Goal: Information Seeking & Learning: Learn about a topic

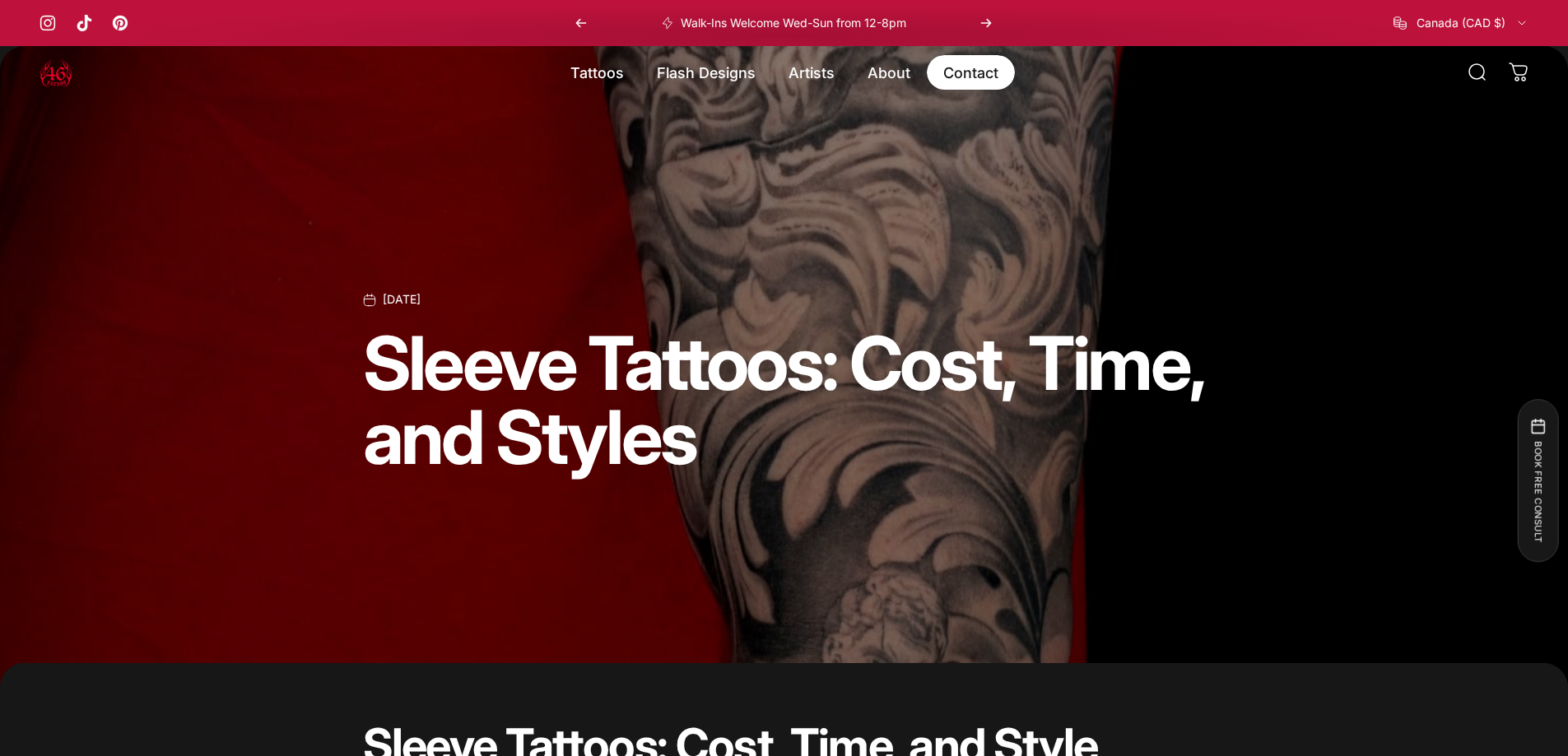
click at [981, 78] on link "Contact Contact" at bounding box center [971, 71] width 88 height 34
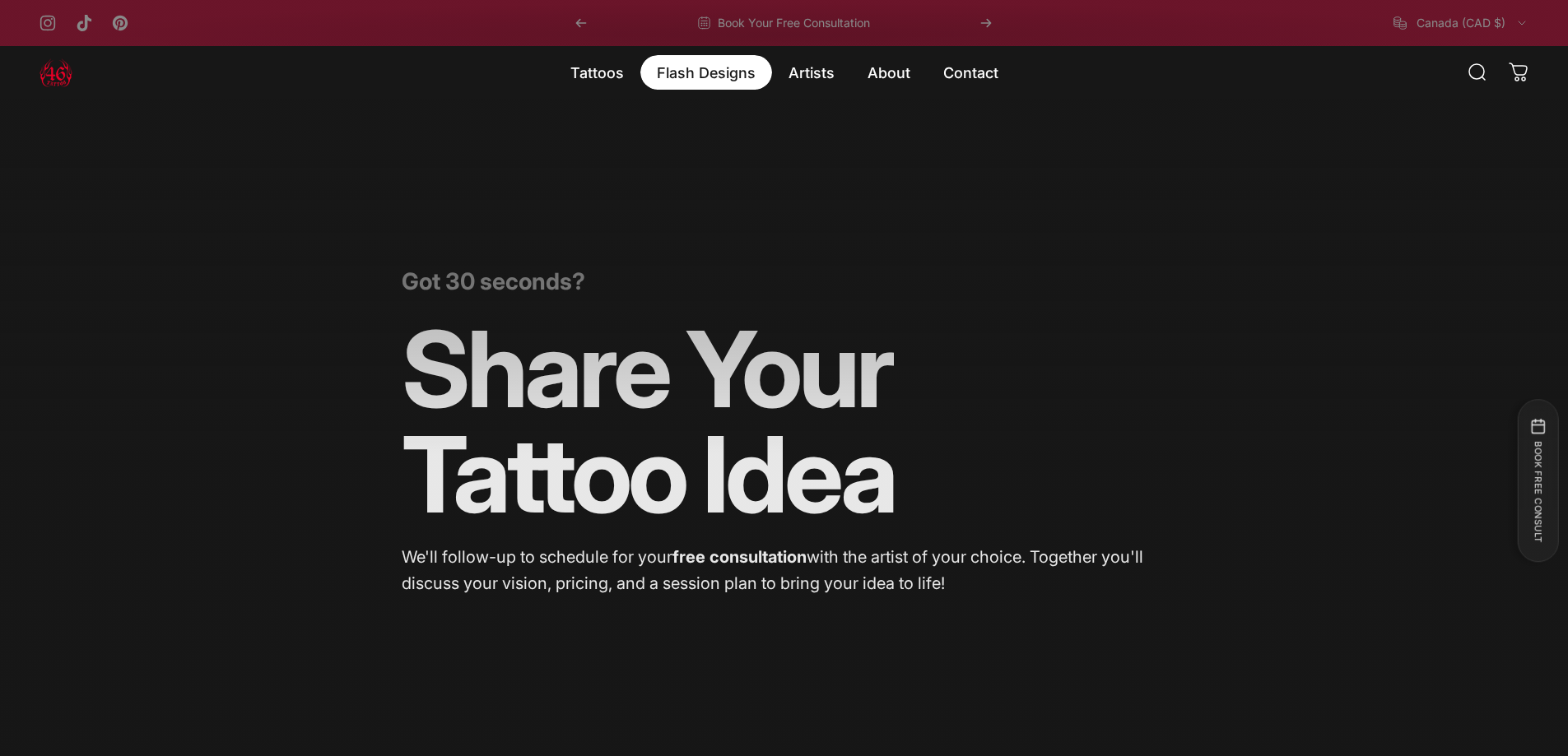
click at [720, 71] on magnet-element "Flash Designs Flash Designs" at bounding box center [706, 71] width 131 height 34
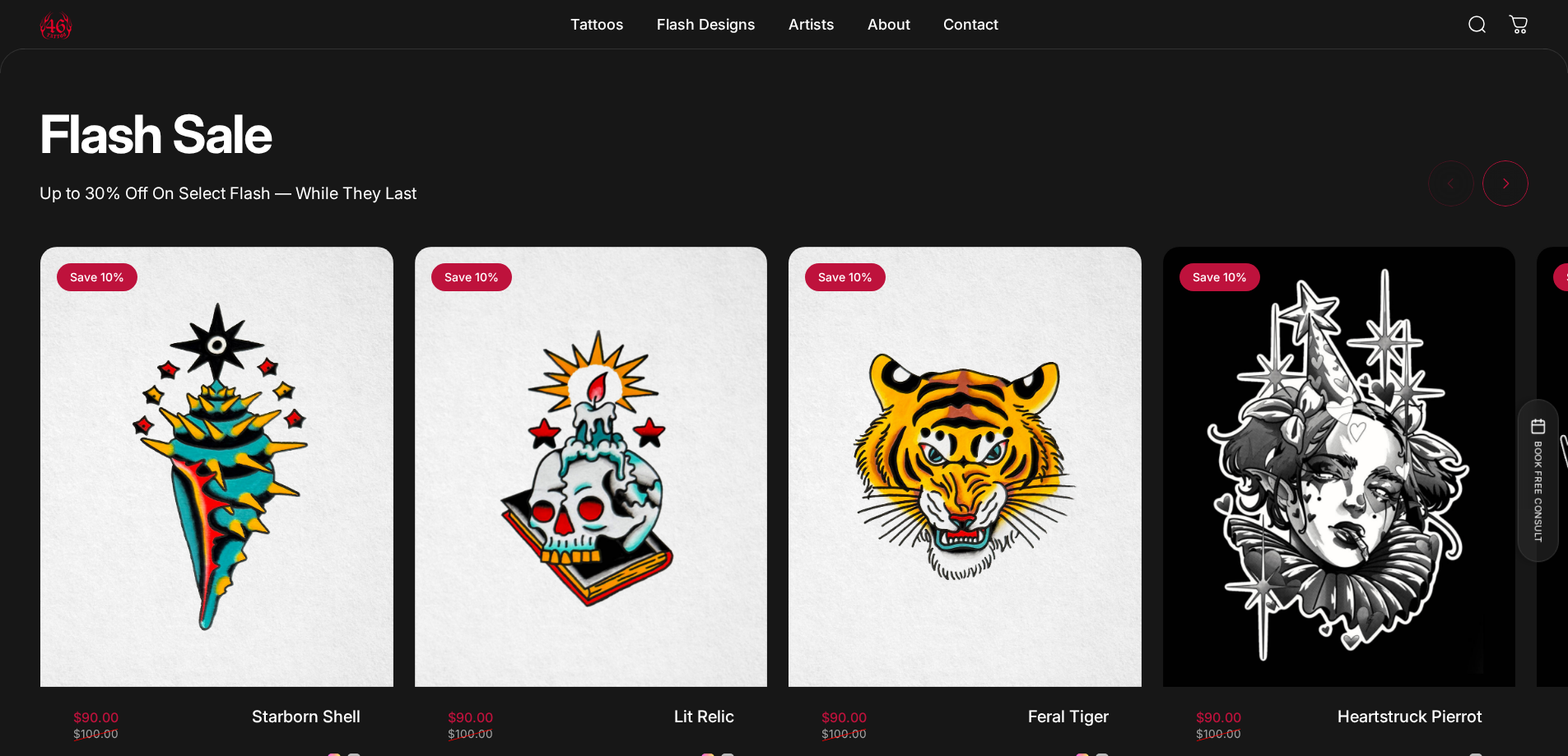
scroll to position [1395, 0]
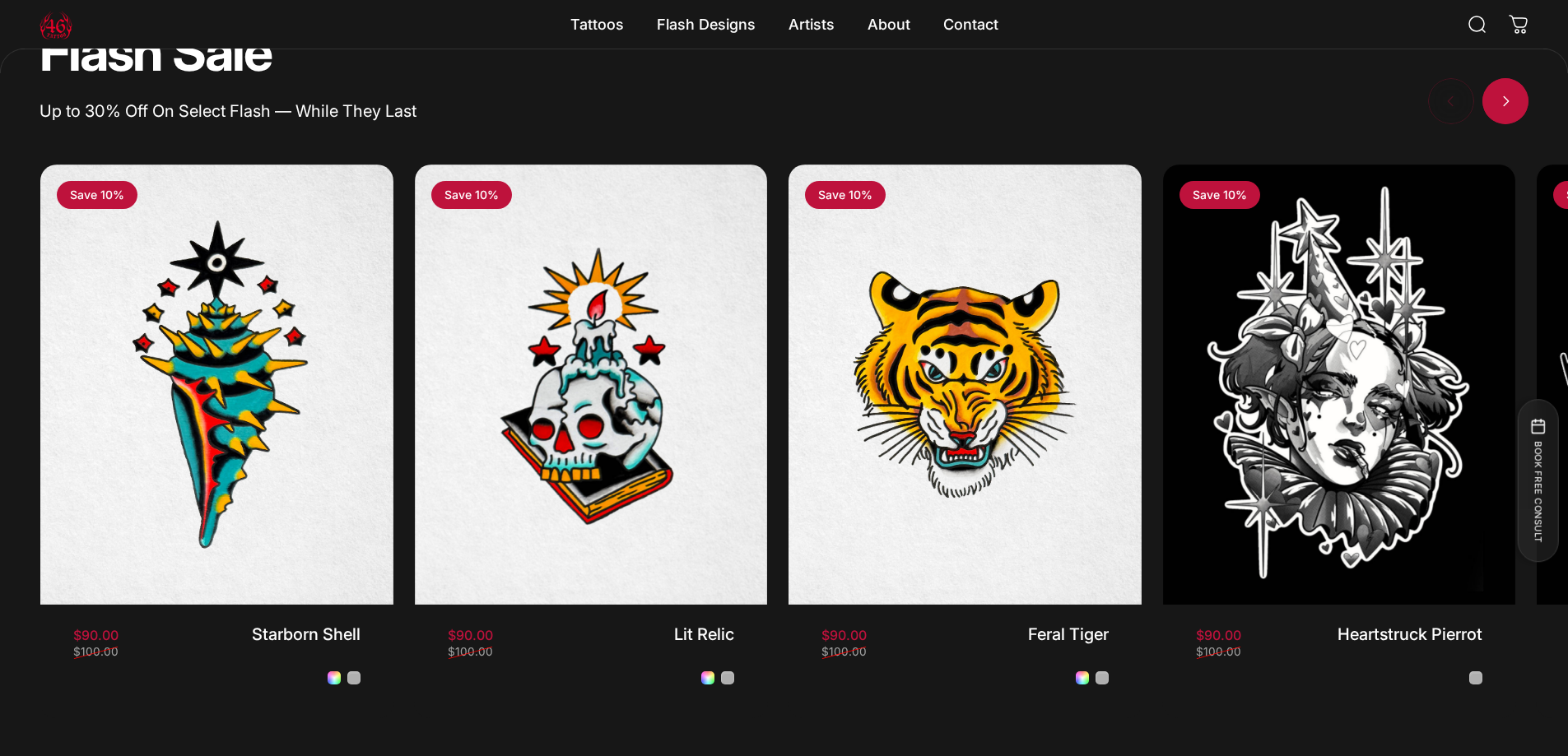
click at [1519, 113] on span "Next" at bounding box center [1505, 101] width 70 height 92
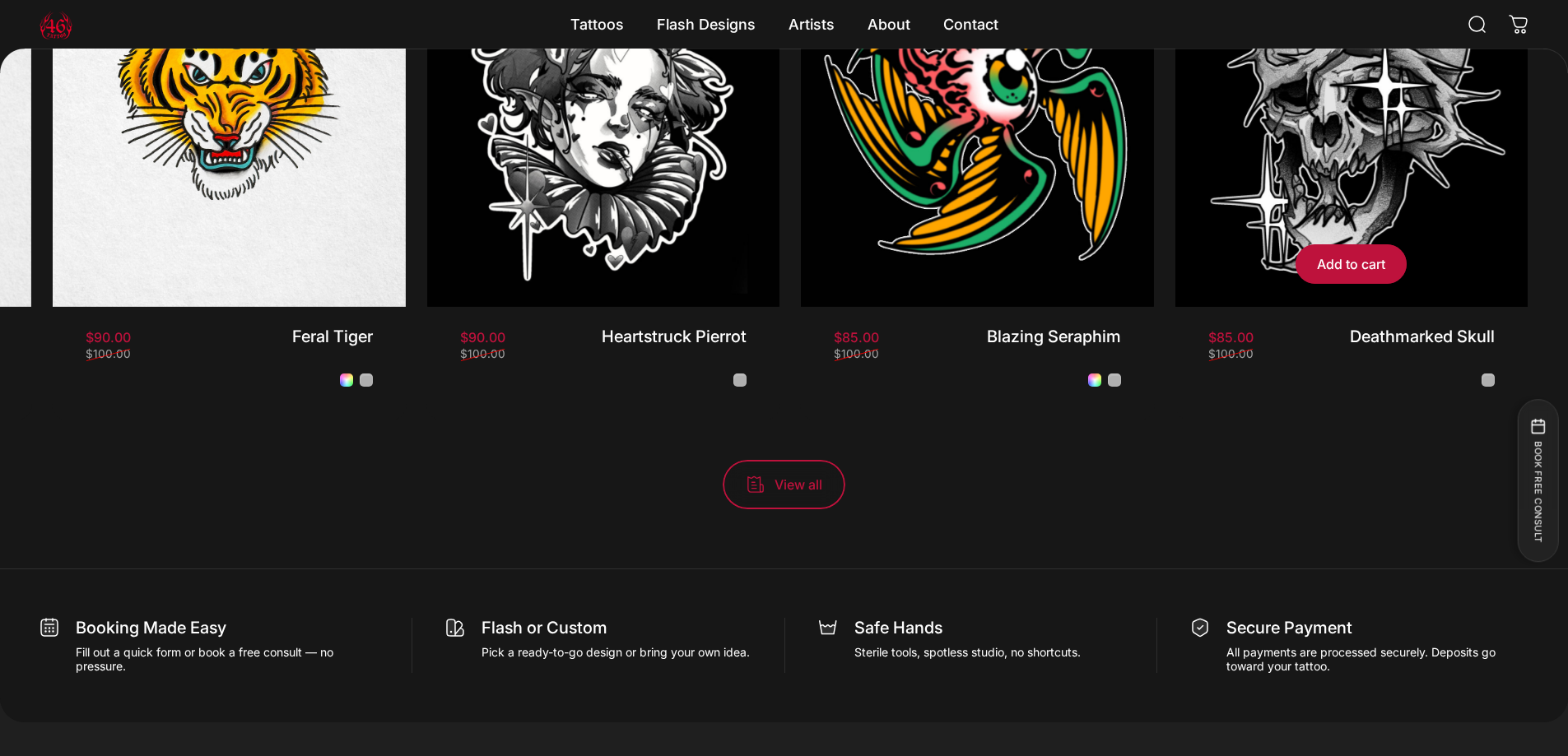
scroll to position [1725, 0]
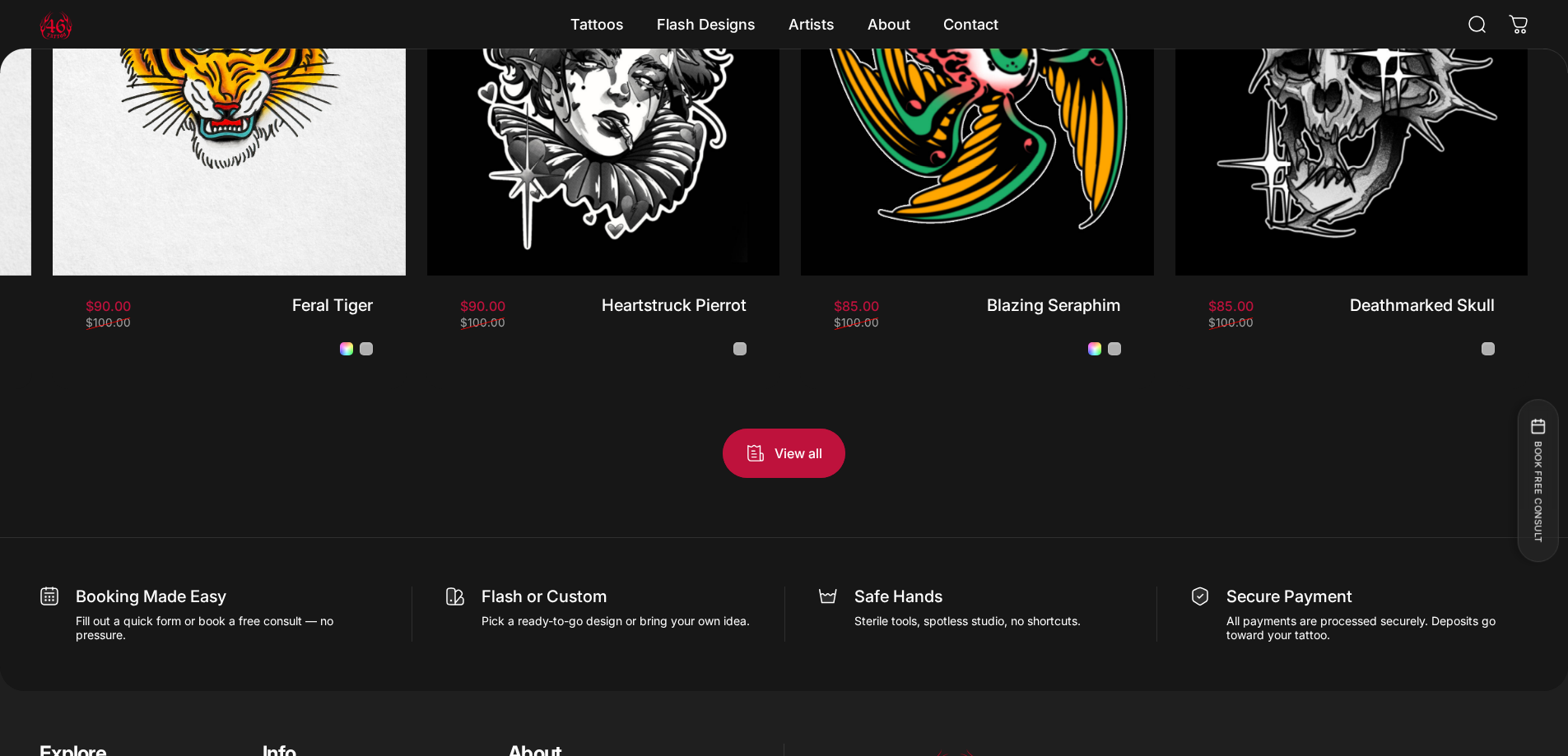
click at [796, 467] on span "View all products in the Flash Promo collection" at bounding box center [784, 453] width 183 height 99
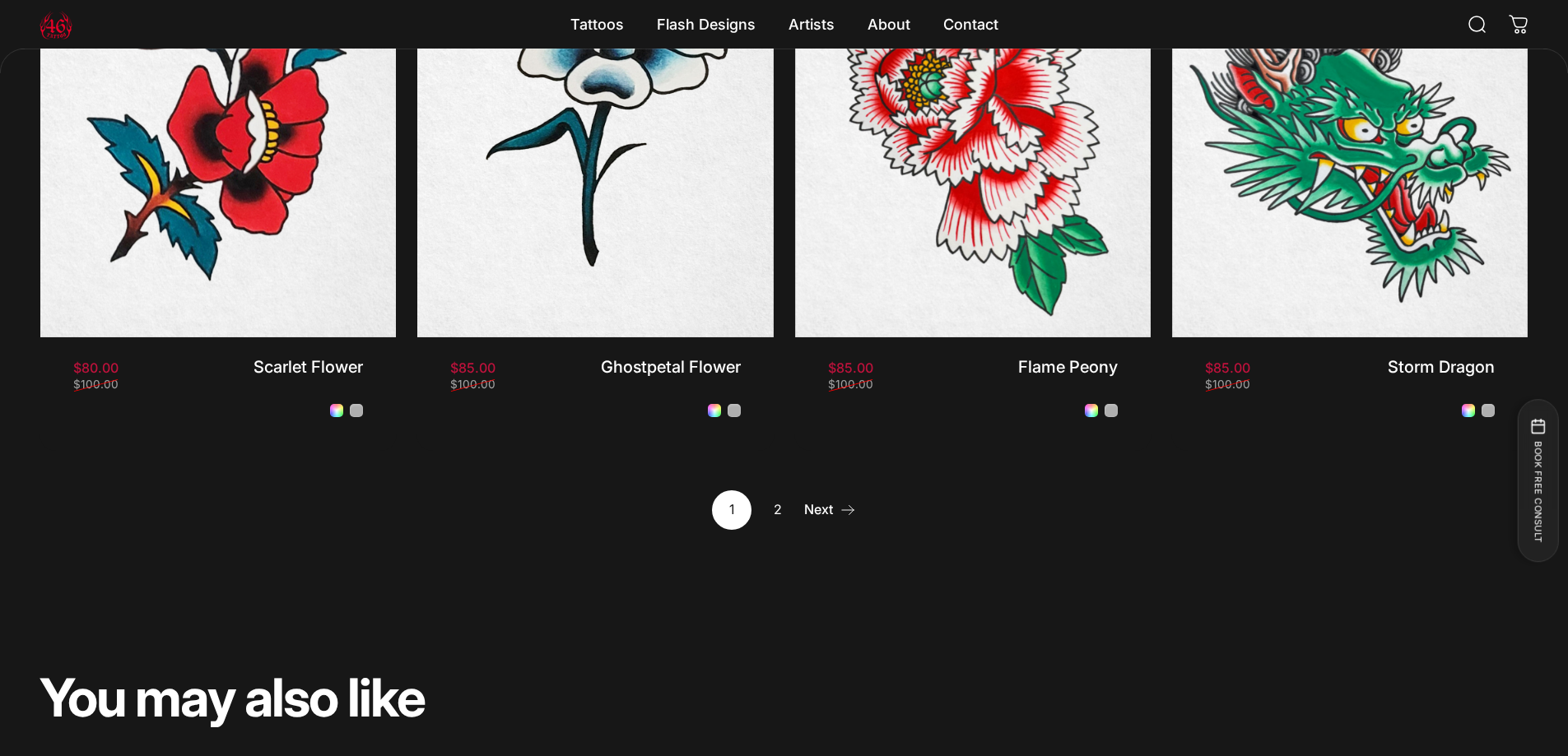
scroll to position [2054, 0]
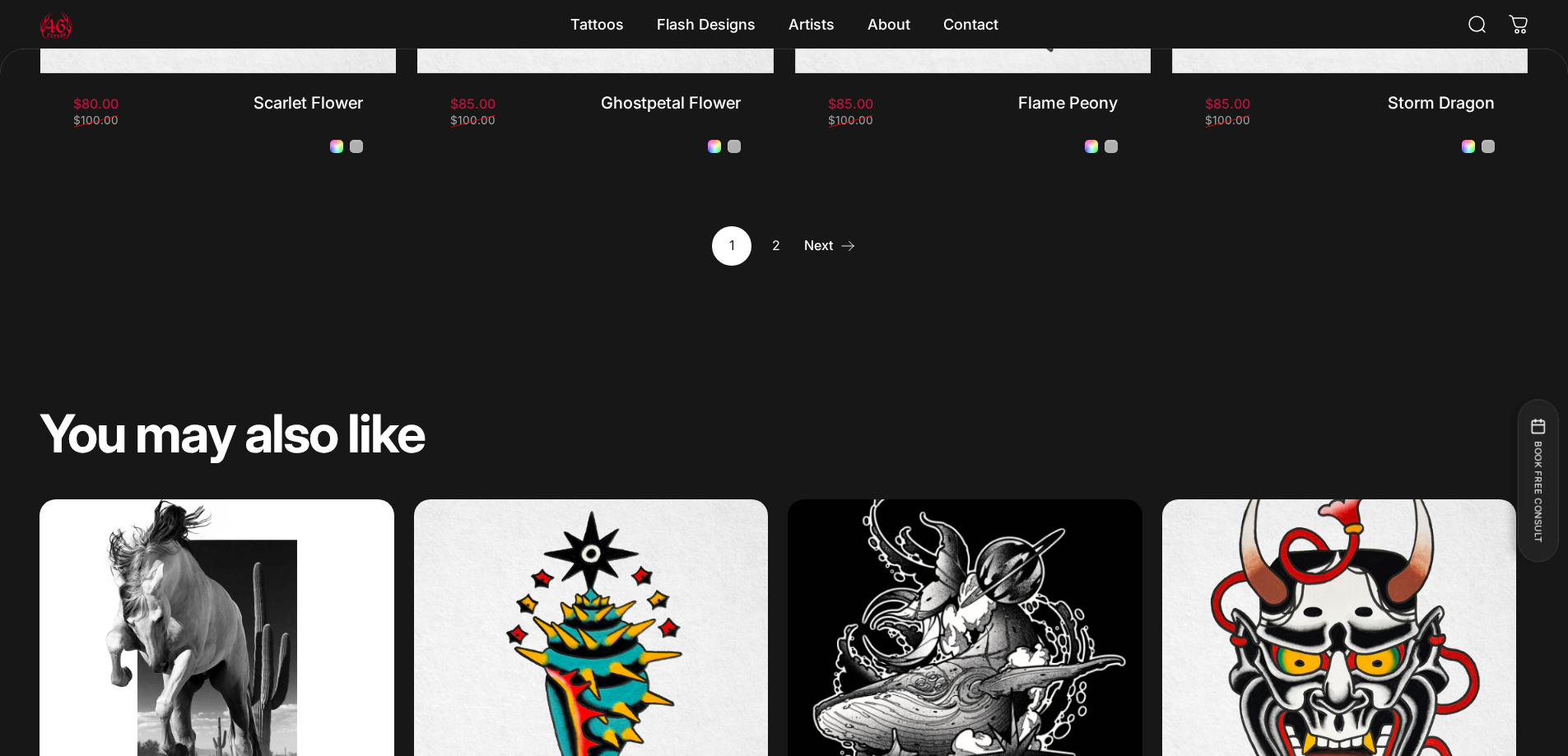
click at [768, 248] on link "2" at bounding box center [778, 246] width 39 height 39
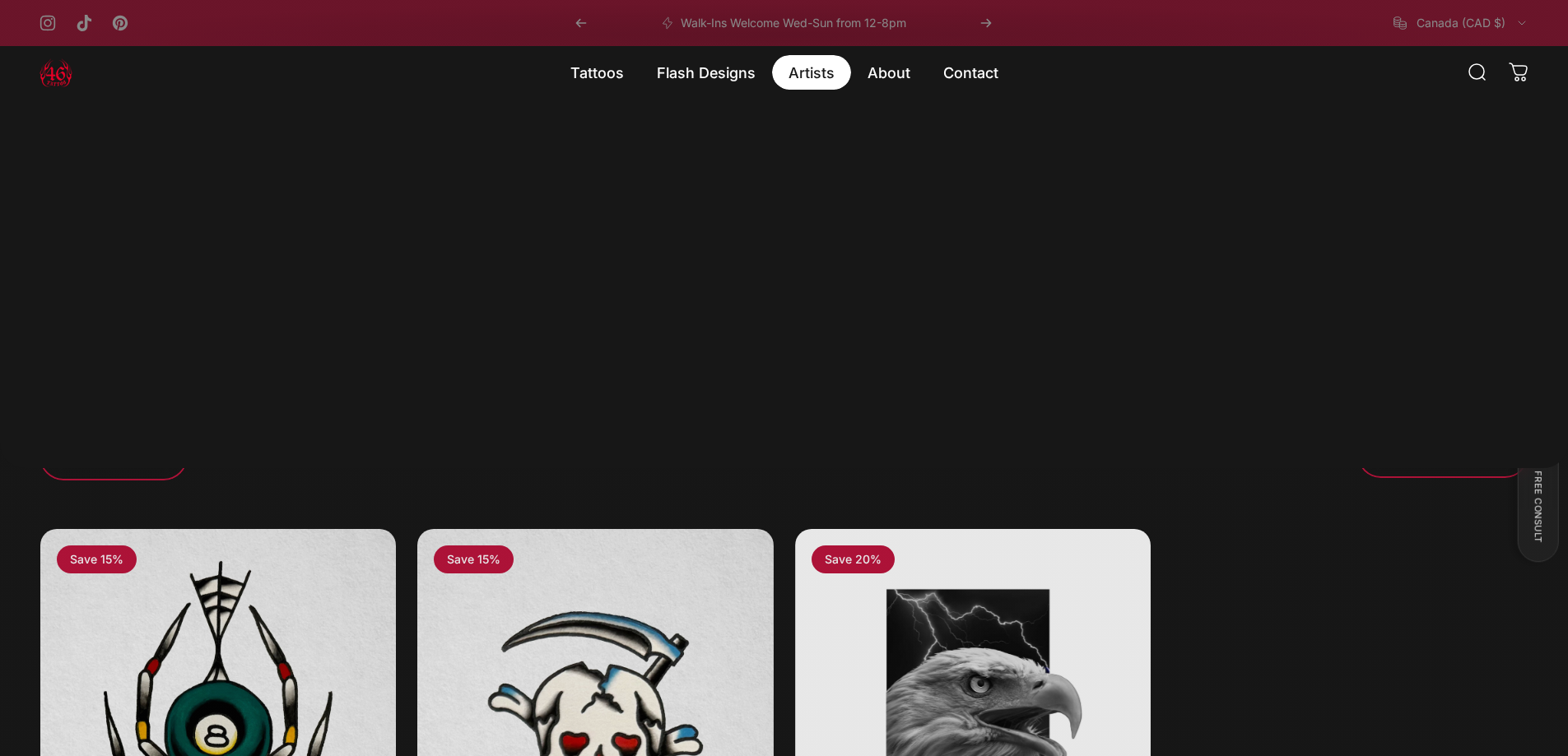
click at [802, 65] on magnet-element "Artists Artists" at bounding box center [811, 71] width 79 height 34
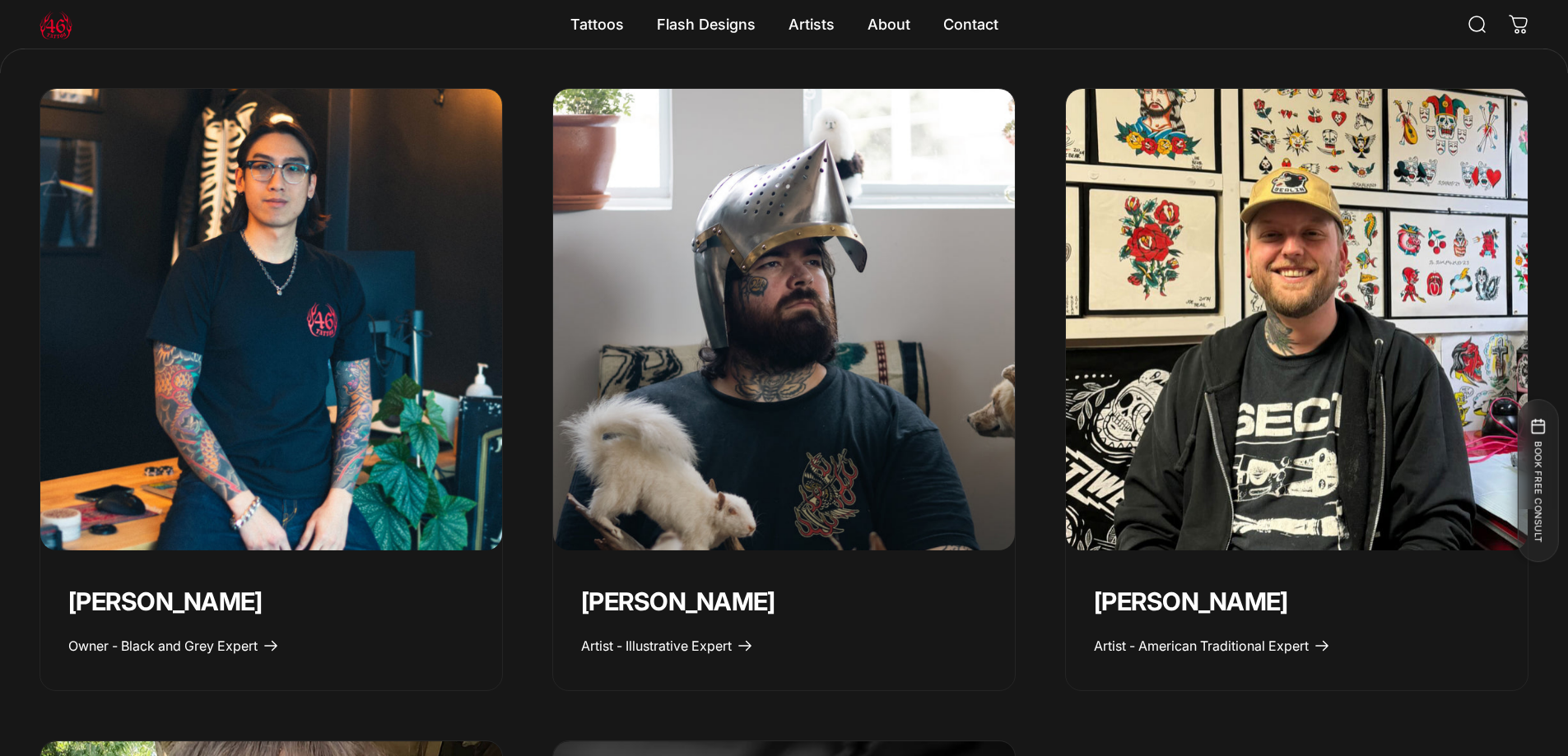
scroll to position [823, 0]
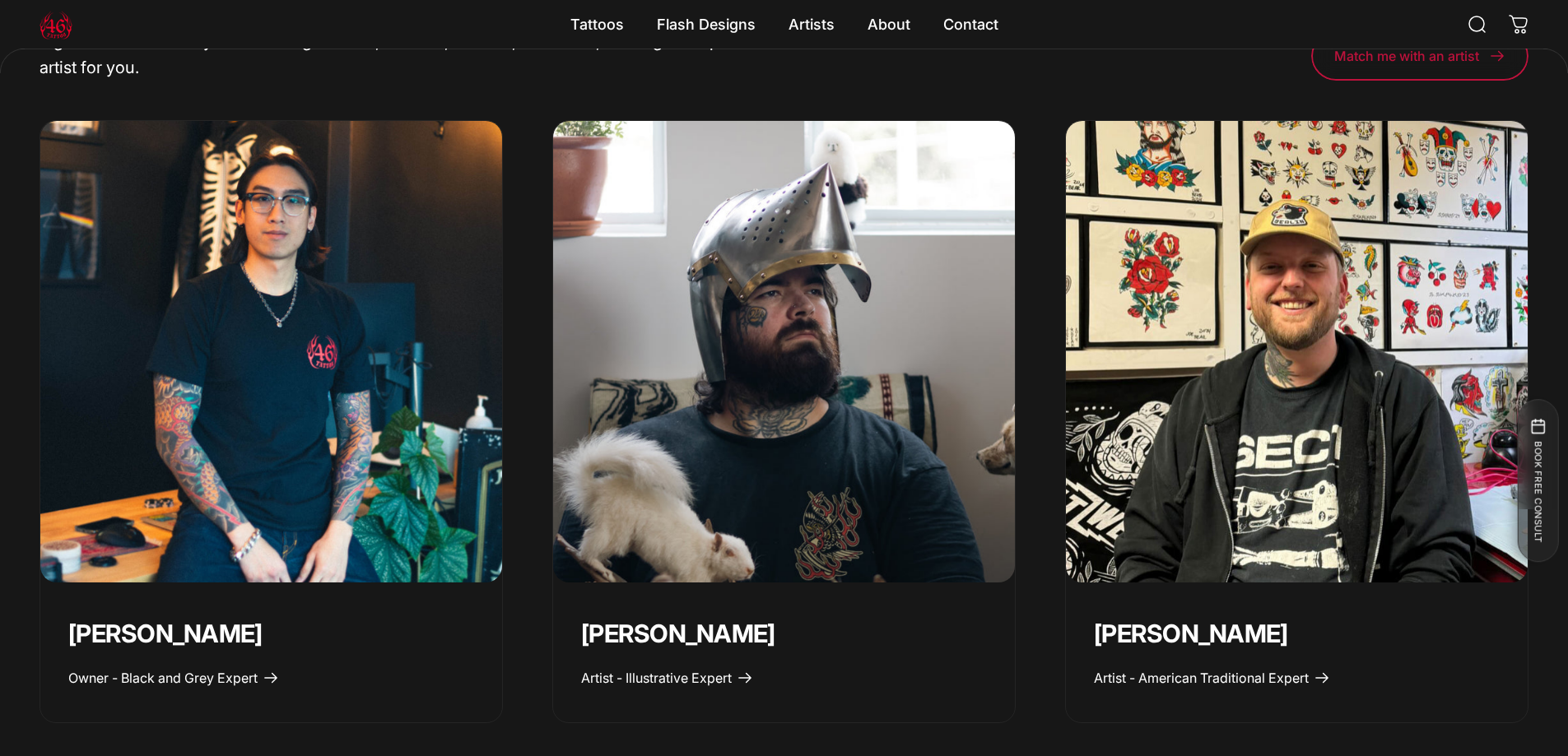
click at [867, 376] on img "Taivas Jättiläinen" at bounding box center [784, 352] width 485 height 485
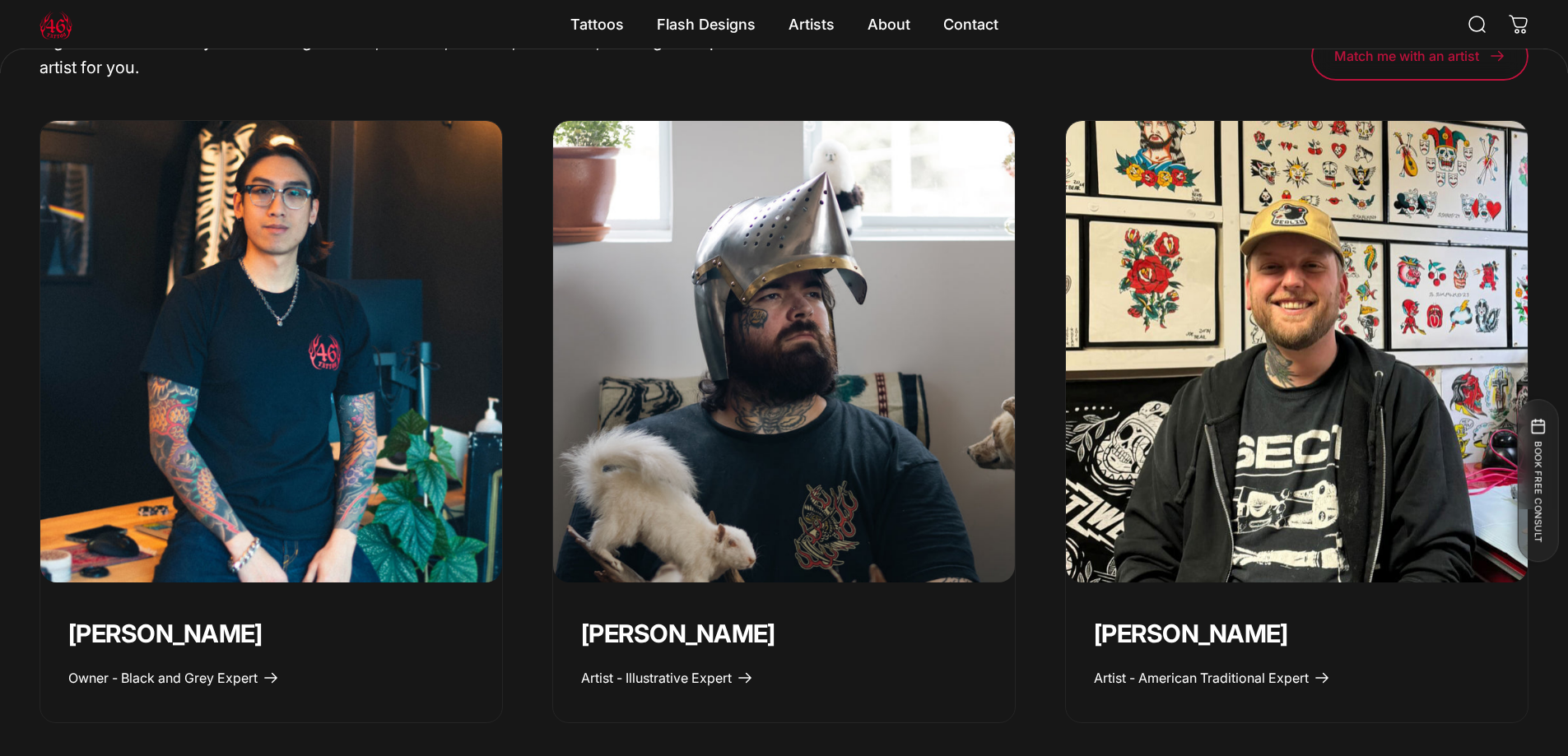
click at [369, 272] on img "Geoffrey Wong" at bounding box center [270, 352] width 485 height 485
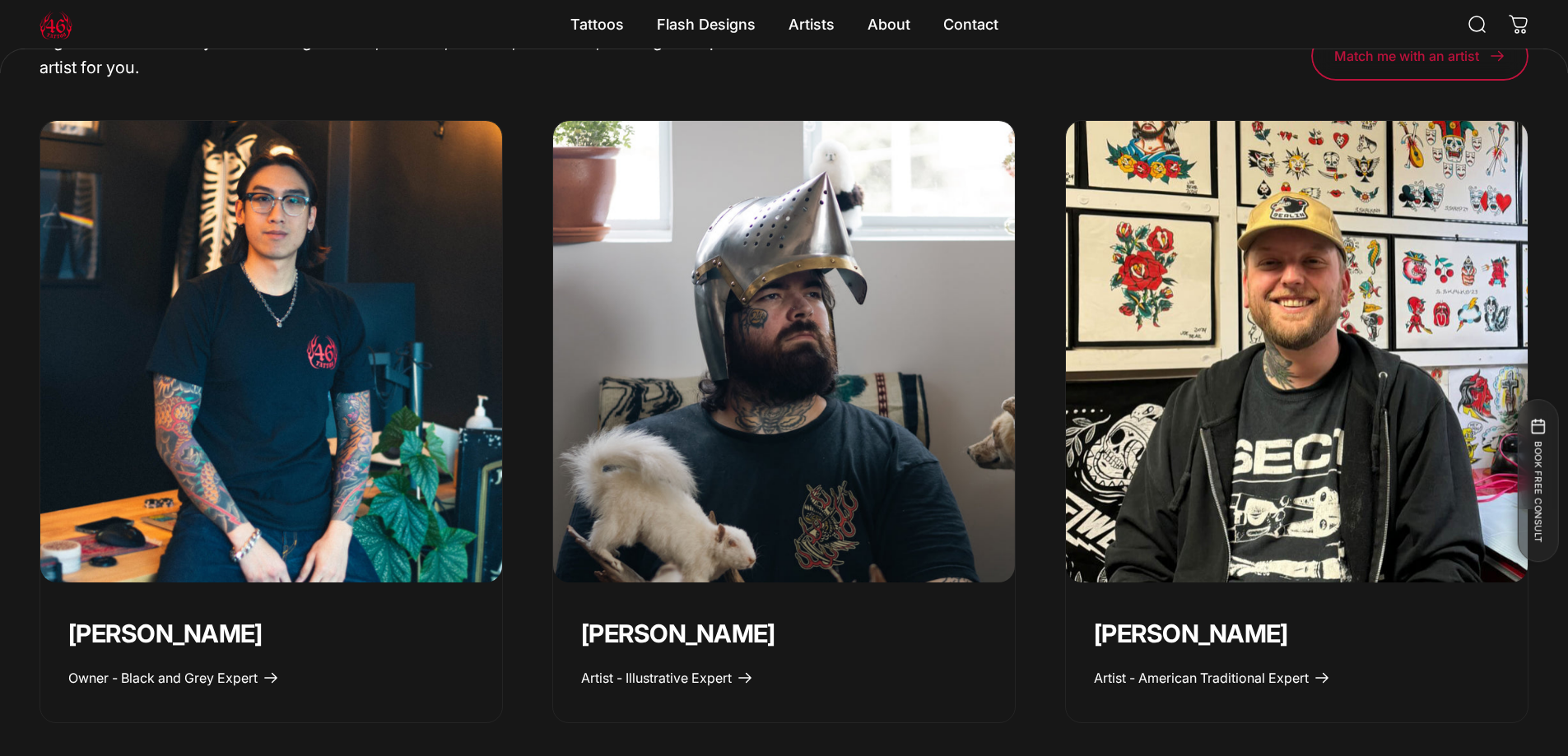
click at [1345, 322] on img "Spencer Skalko" at bounding box center [1297, 352] width 485 height 485
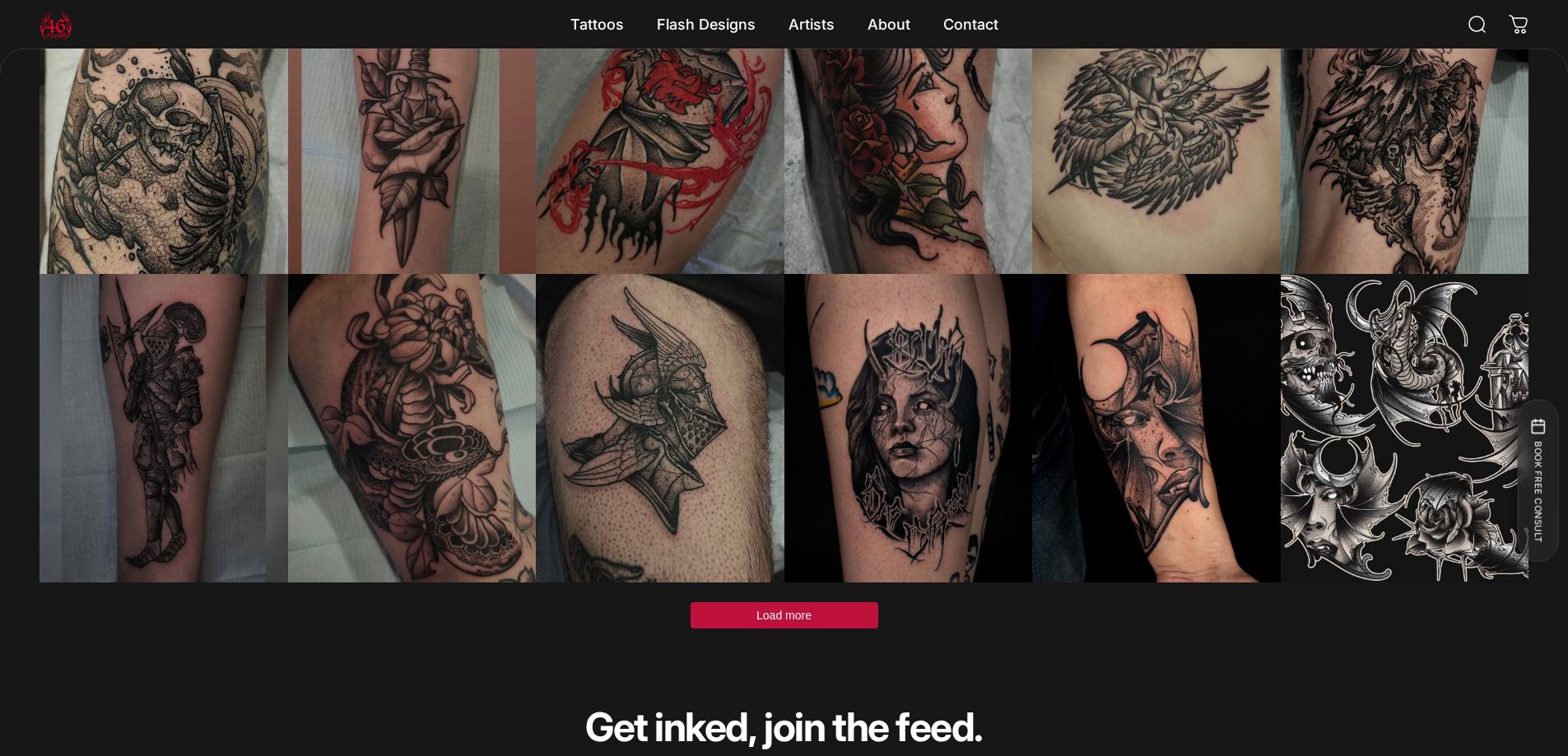
scroll to position [5017, 0]
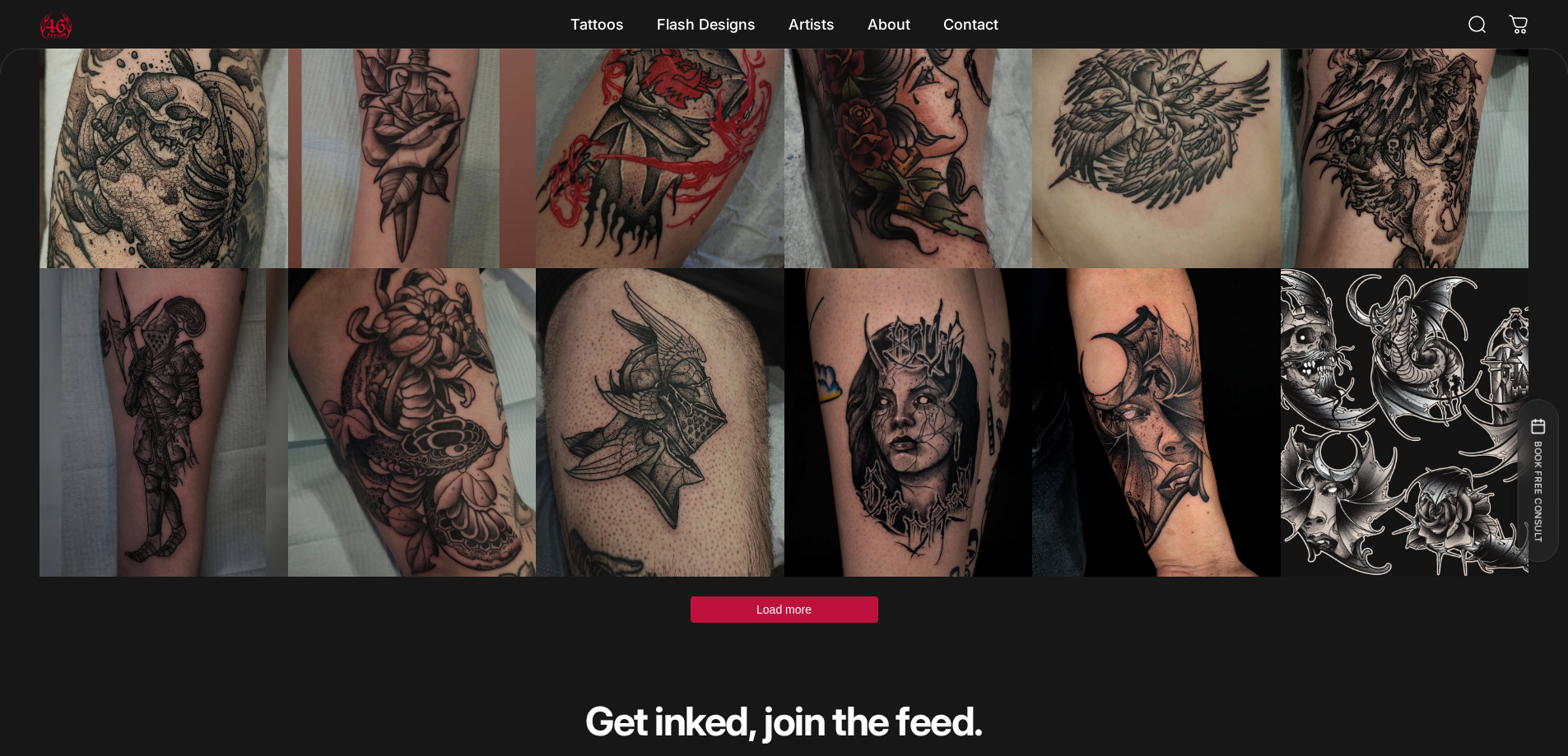
click at [811, 605] on span "Load more" at bounding box center [784, 609] width 55 height 13
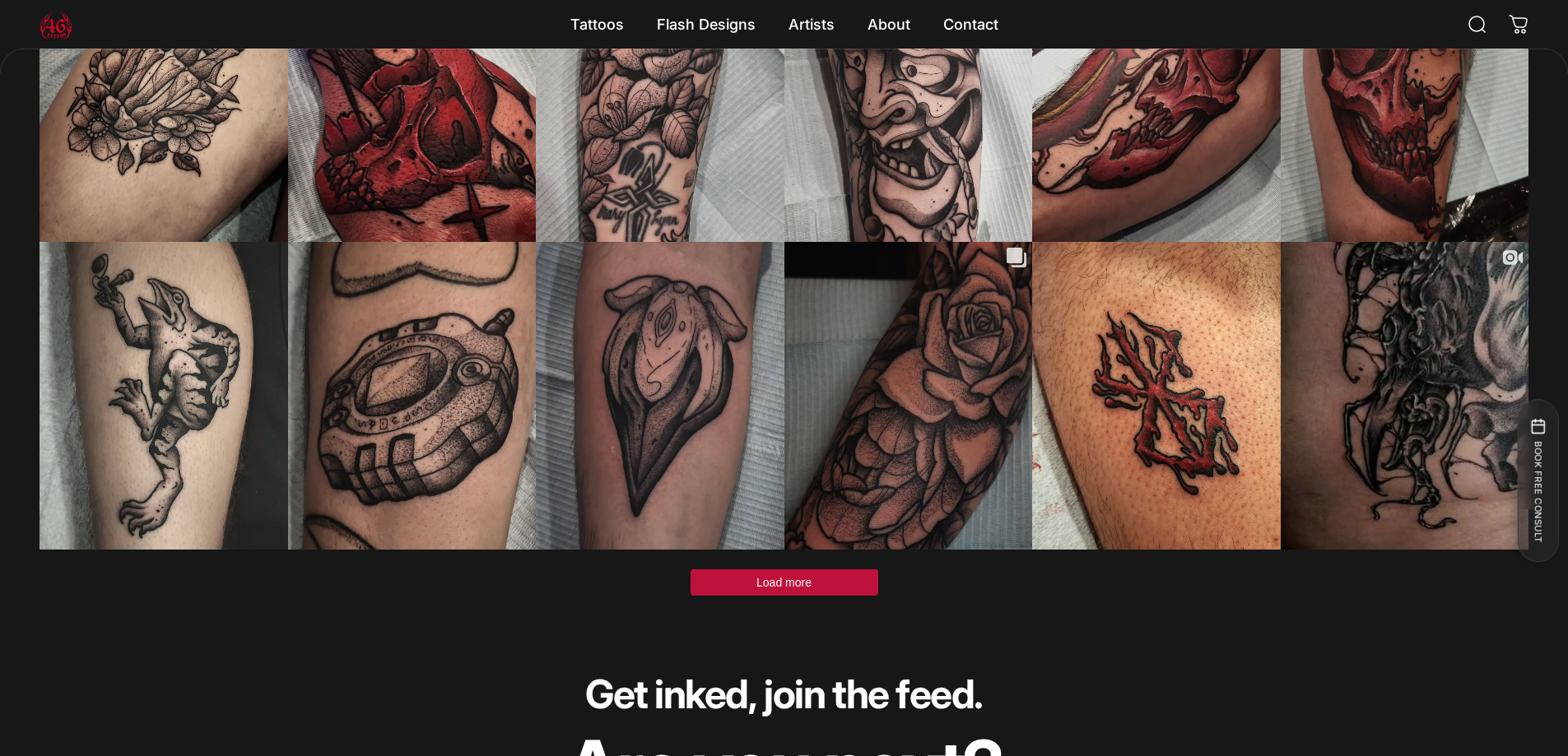
scroll to position [6334, 0]
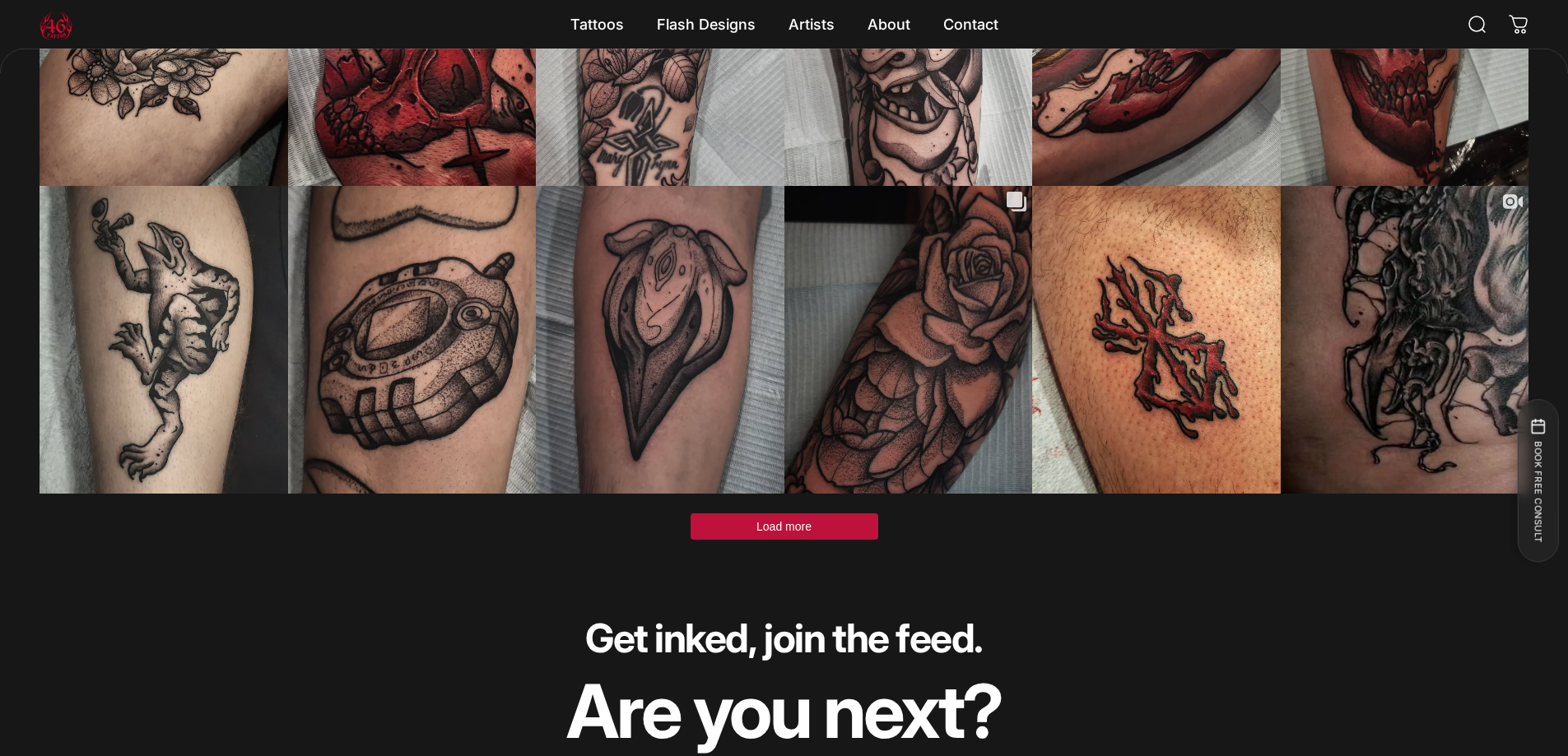
click at [761, 534] on span "Load more" at bounding box center [784, 526] width 55 height 13
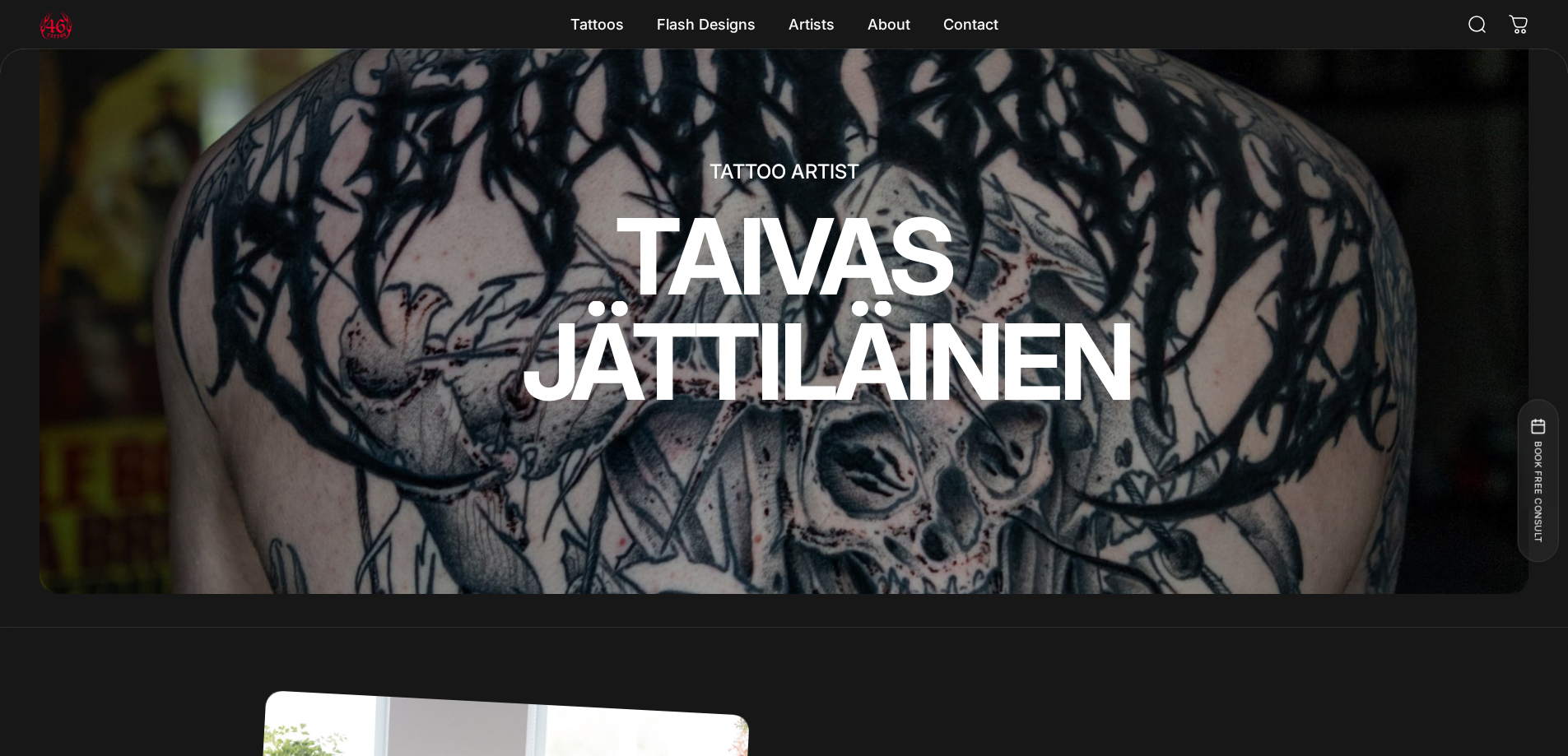
scroll to position [0, 0]
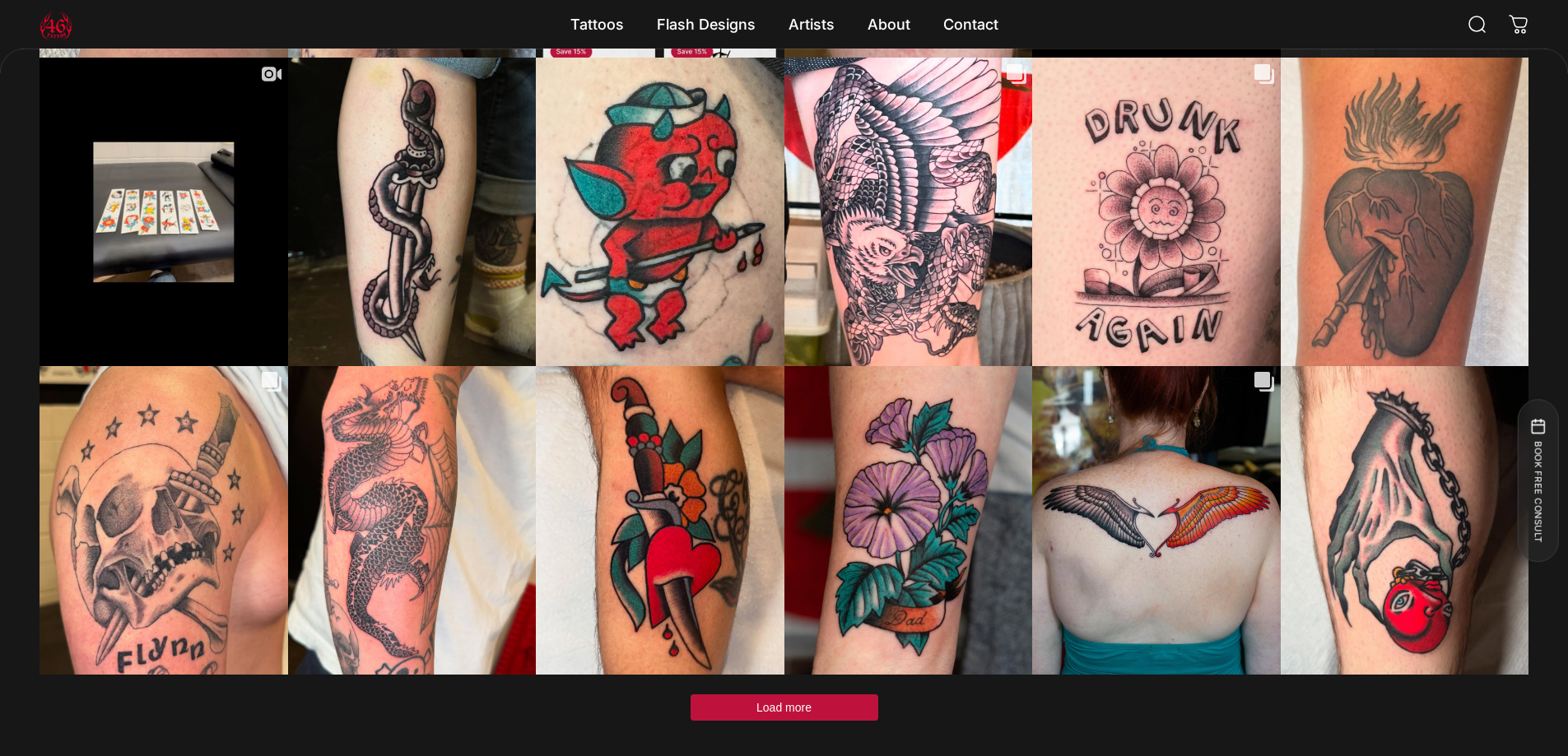
scroll to position [5017, 0]
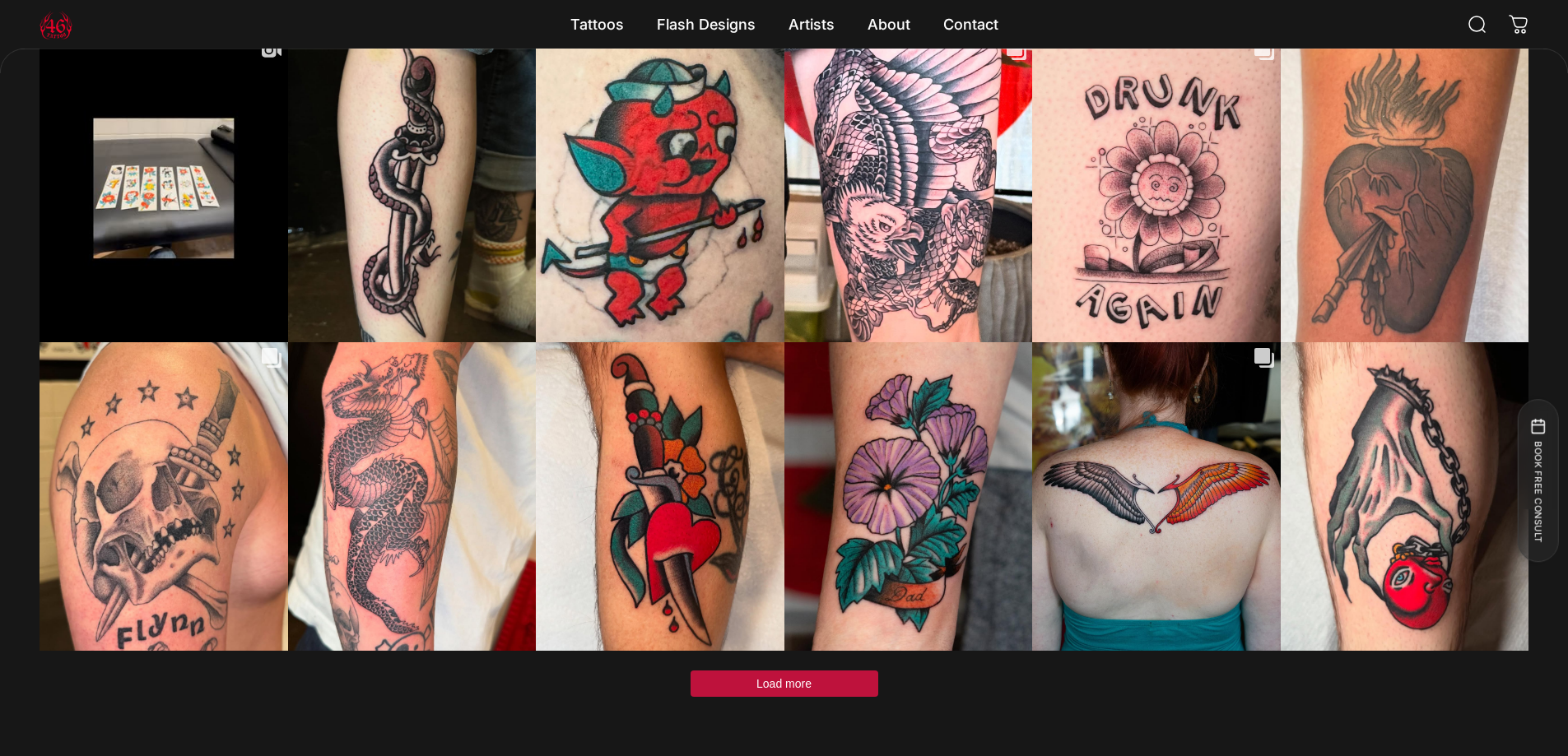
click at [776, 678] on span "Load more" at bounding box center [784, 684] width 55 height 13
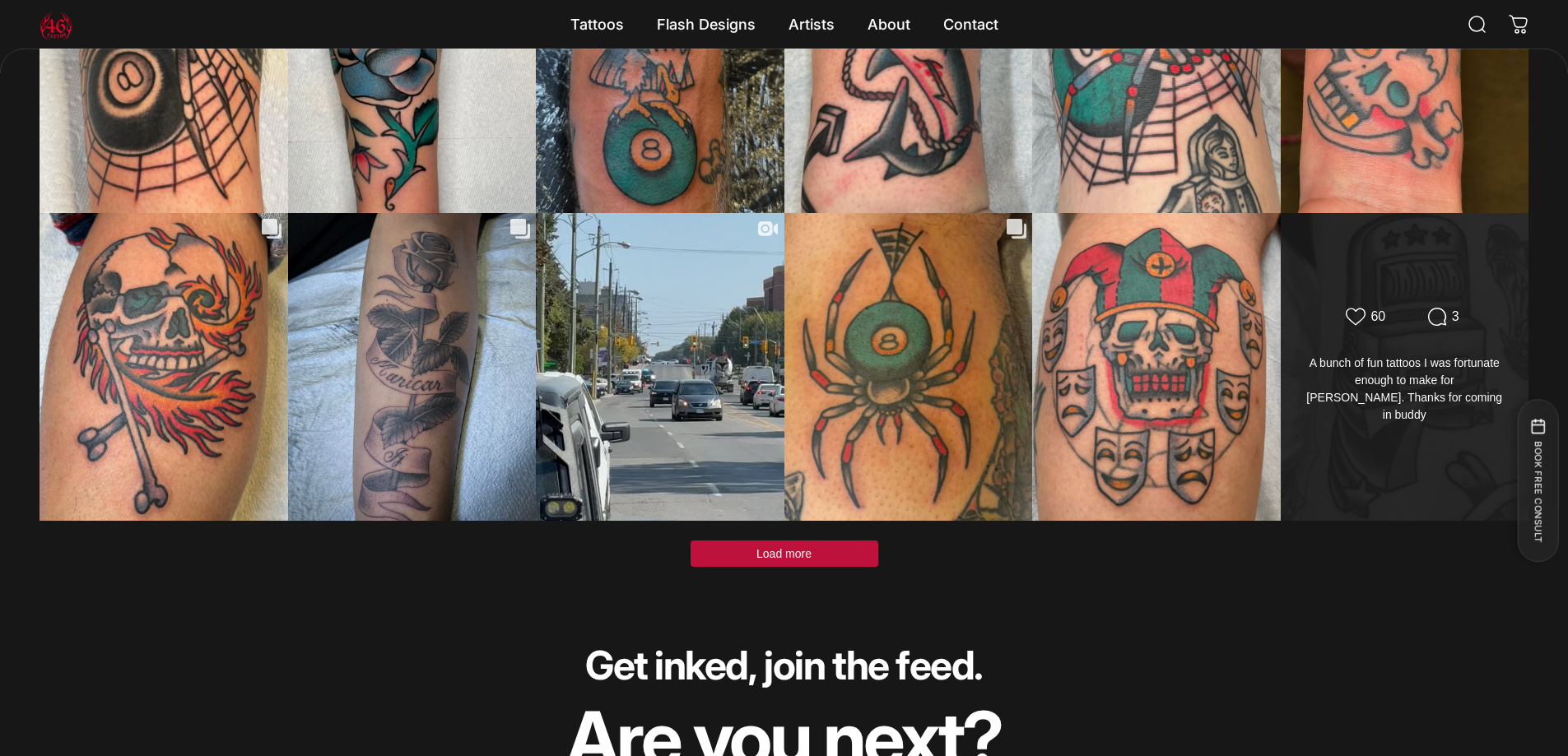
scroll to position [6416, 0]
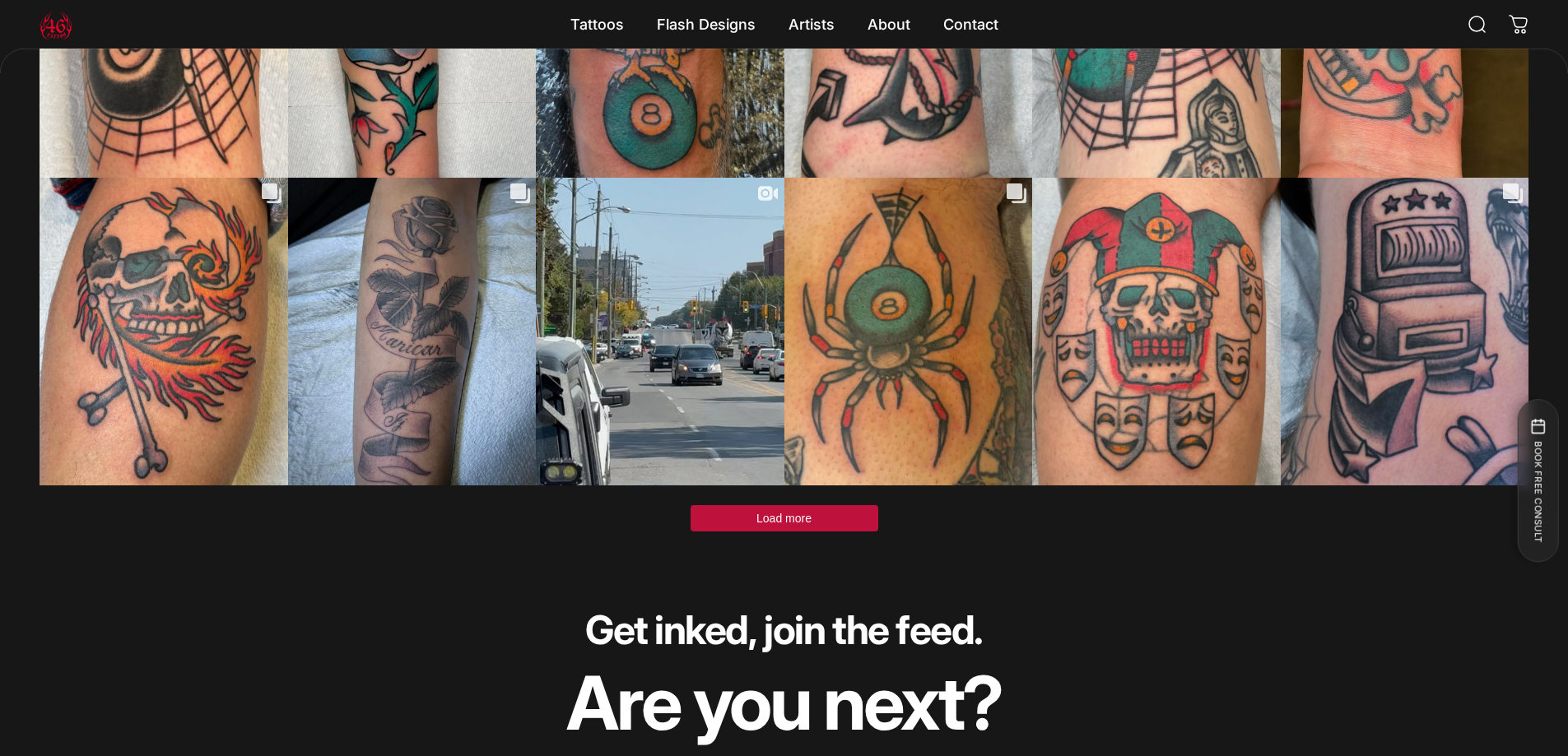
click at [823, 505] on button "Load more" at bounding box center [784, 518] width 188 height 26
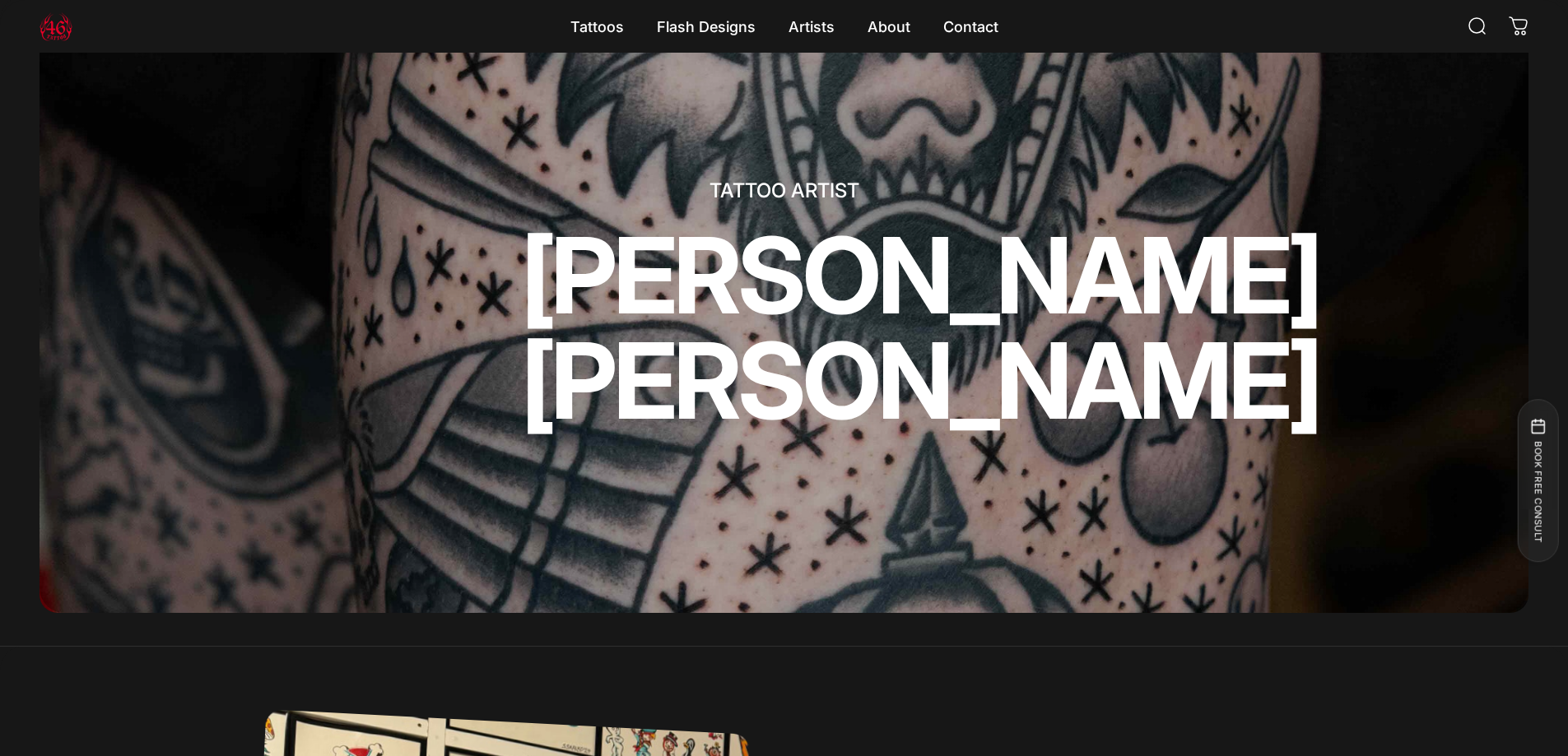
scroll to position [0, 0]
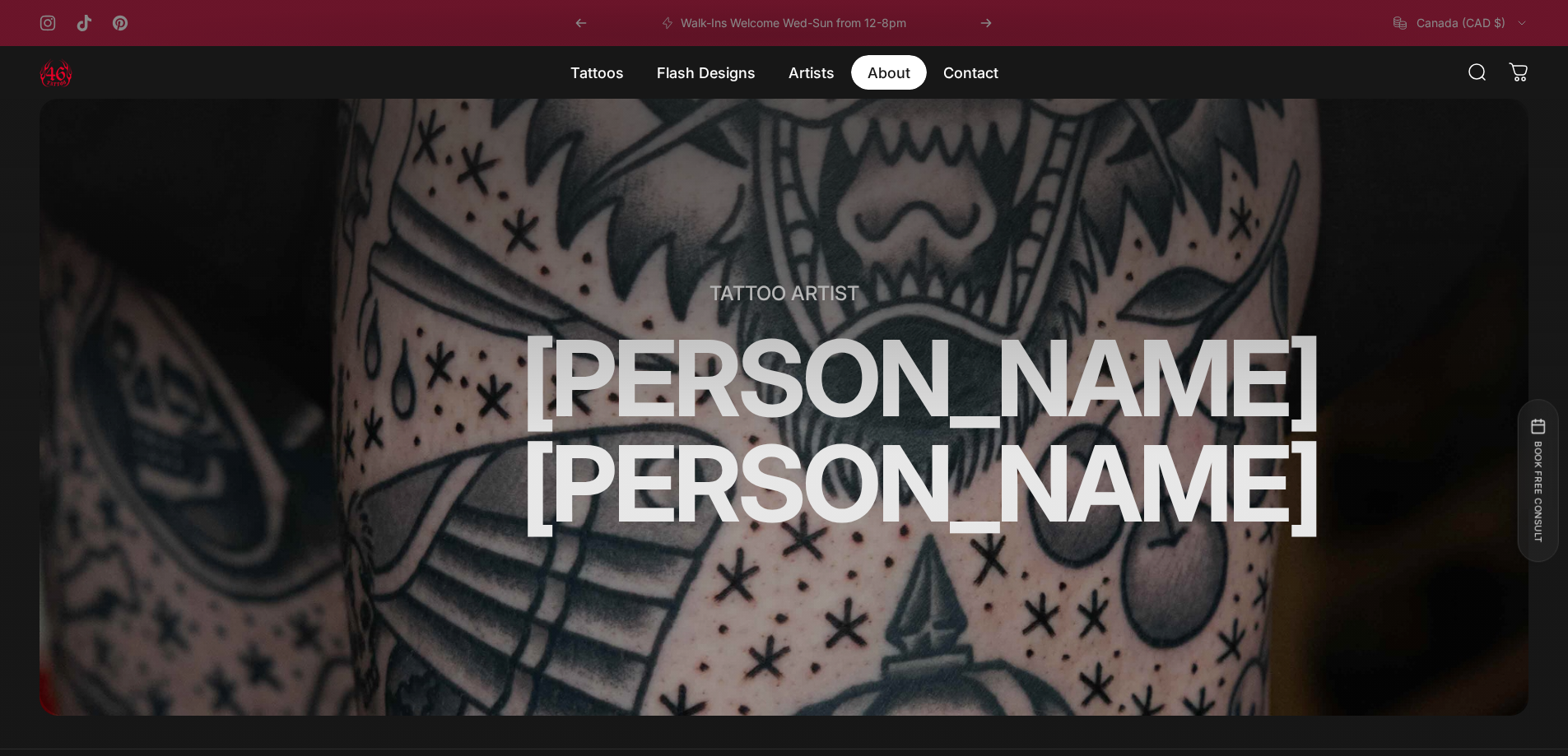
click at [882, 65] on magnet-element "About About" at bounding box center [888, 71] width 75 height 34
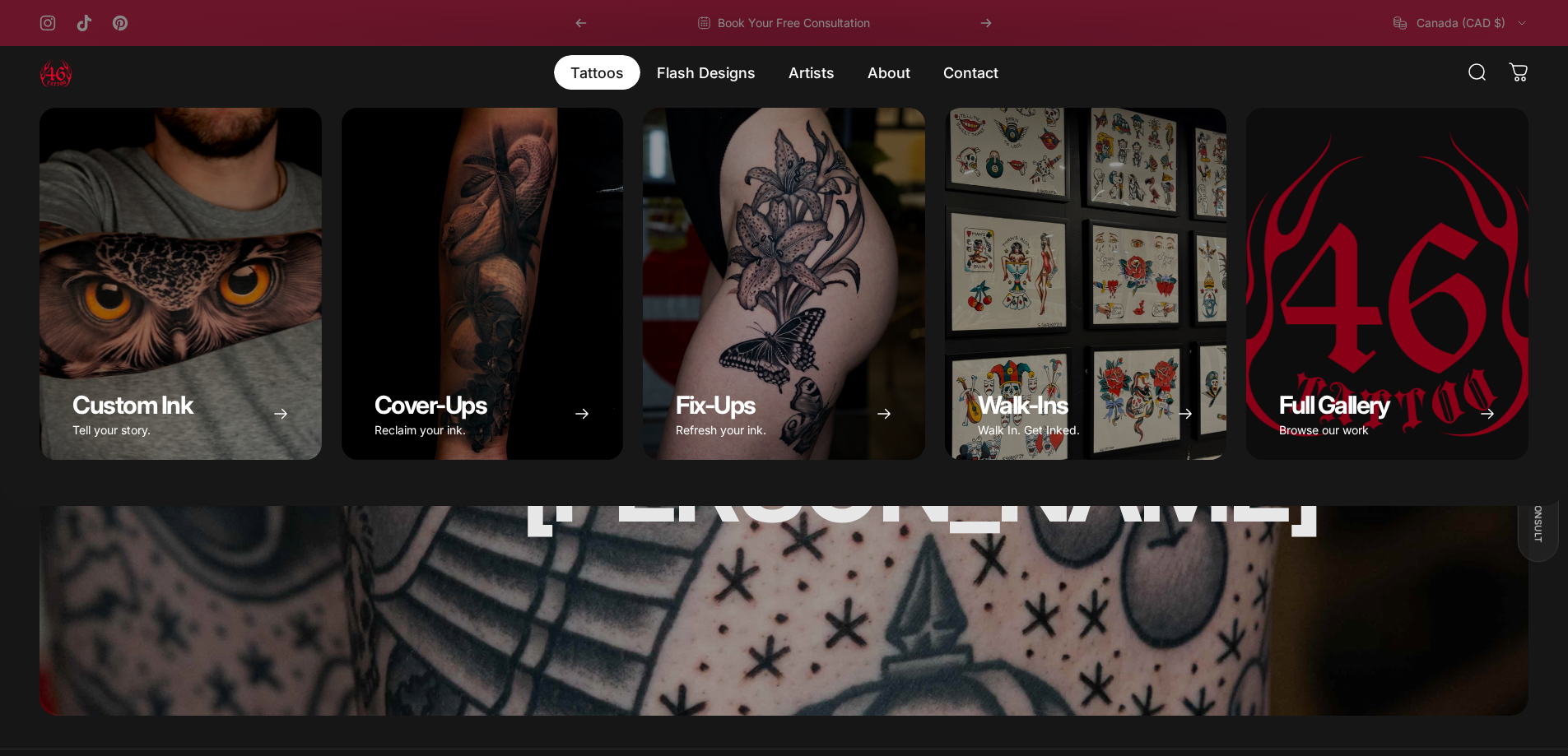
click at [612, 65] on magnet-element "Tattoos Tattoos" at bounding box center [597, 71] width 86 height 34
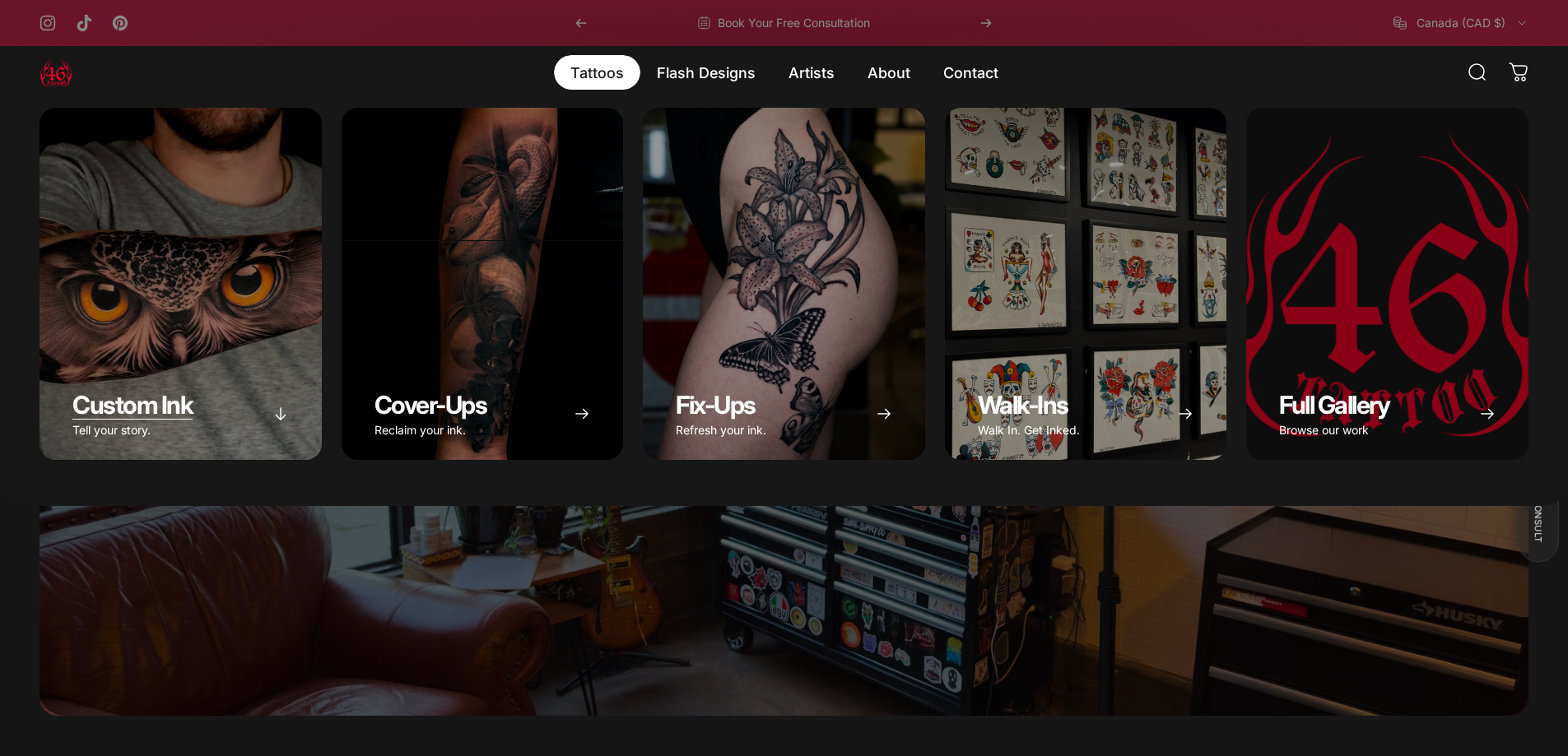
click at [181, 267] on div "Custom Ink" at bounding box center [180, 284] width 282 height 353
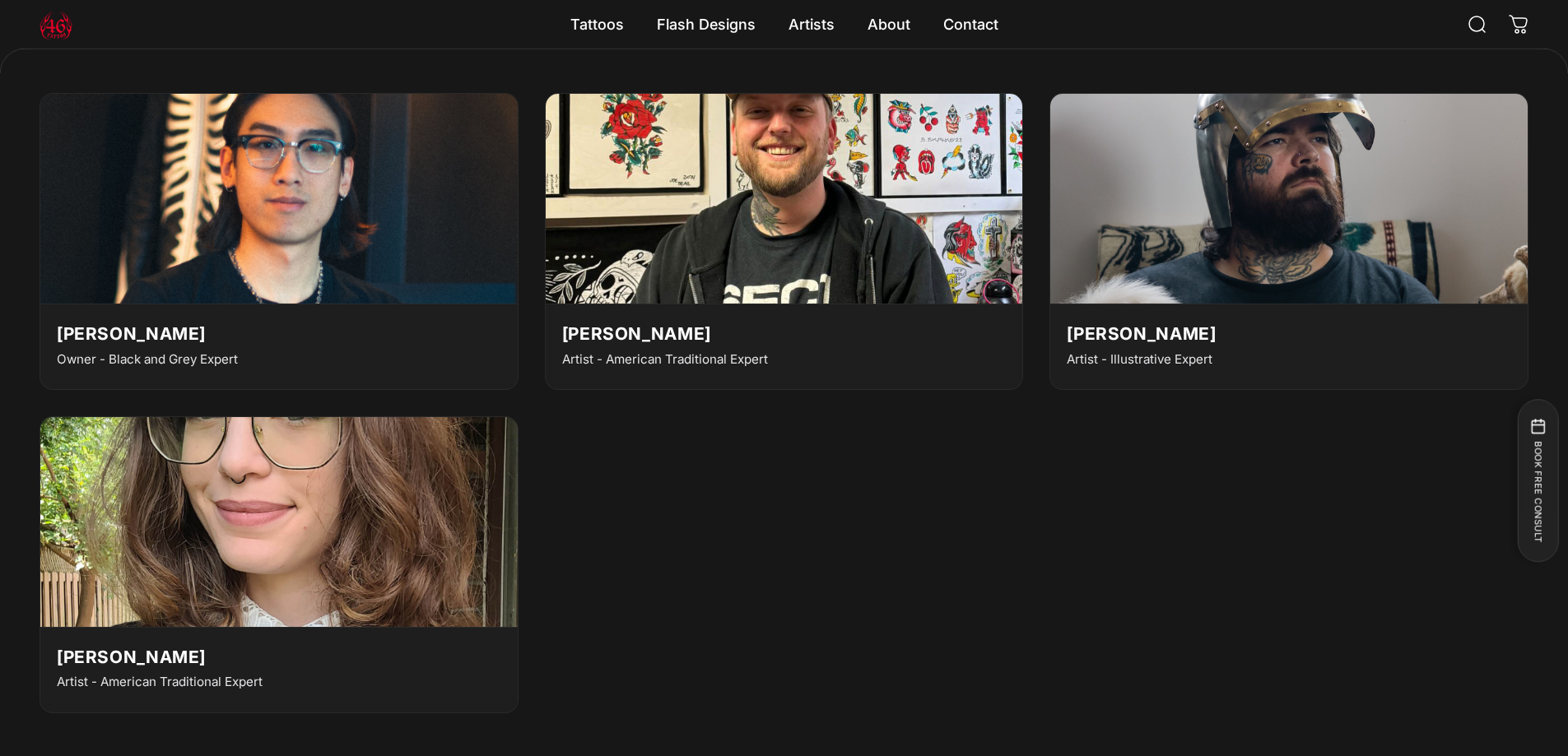
scroll to position [5268, 0]
